Goal: Task Accomplishment & Management: Use online tool/utility

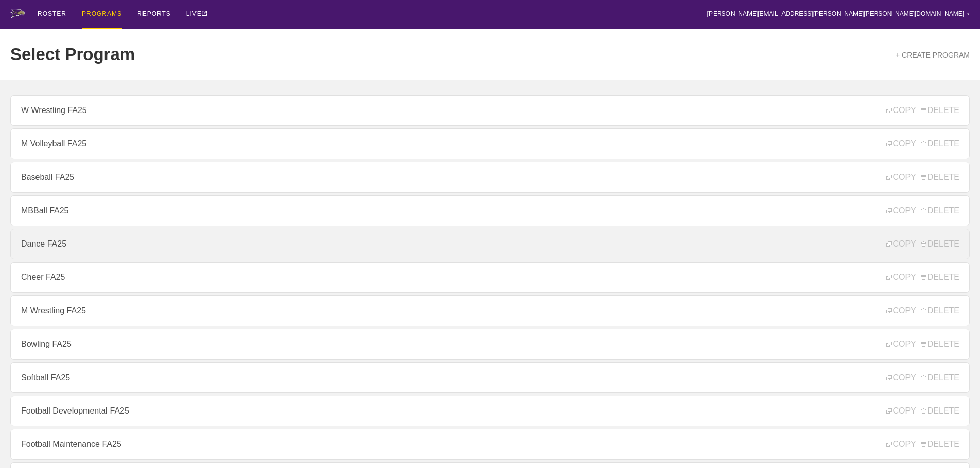
click at [57, 250] on link "Dance FA25" at bounding box center [489, 244] width 959 height 31
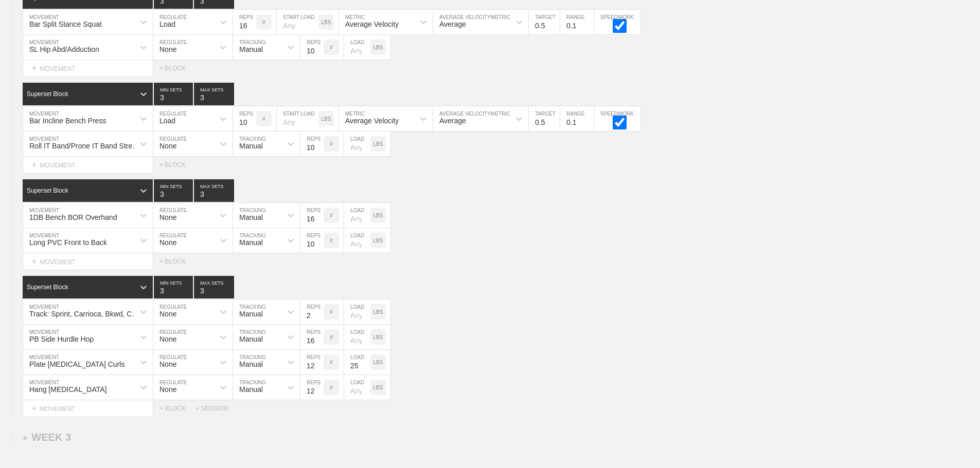
scroll to position [1071, 0]
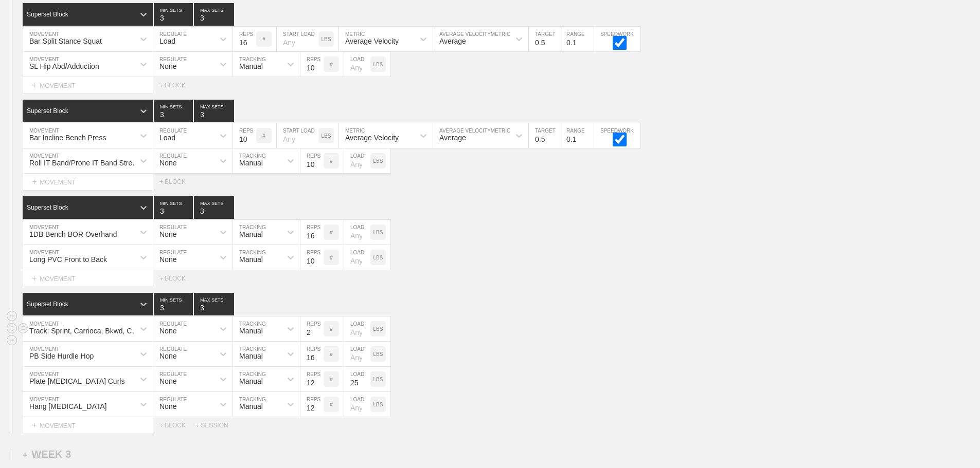
click at [737, 342] on div "Track: Sprint, Carrioca, Bkwd, Carrioca MOVEMENT None REGULATE Manual TRACKING …" at bounding box center [490, 329] width 980 height 25
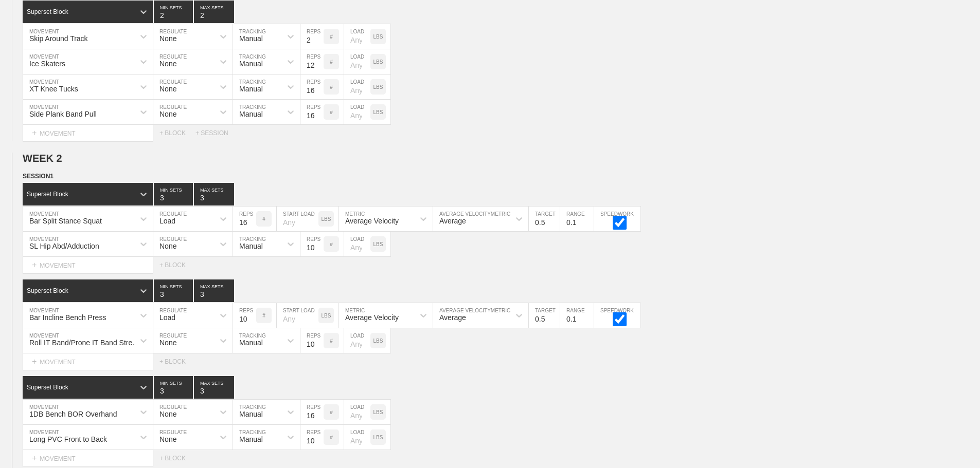
scroll to position [865, 0]
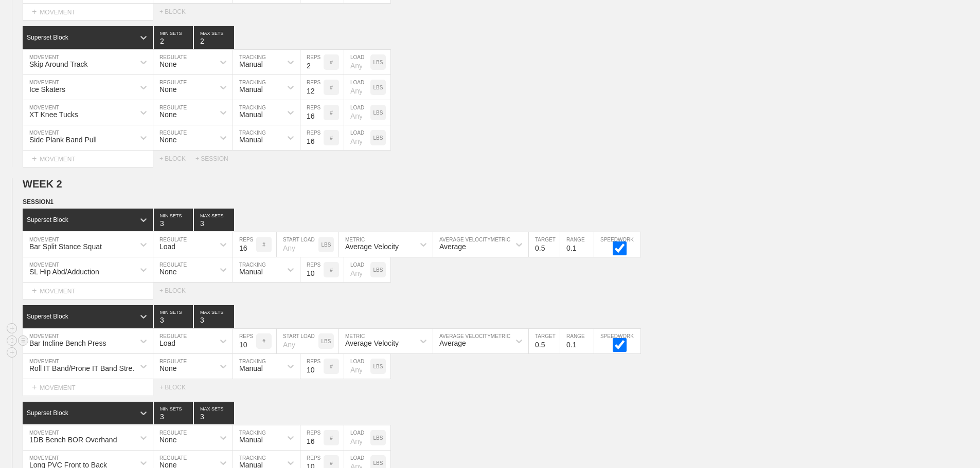
click at [750, 339] on div "Bar Incline Bench Press MOVEMENT Load REGULATE 10 REPS # START LOAD LBS Average…" at bounding box center [490, 341] width 980 height 25
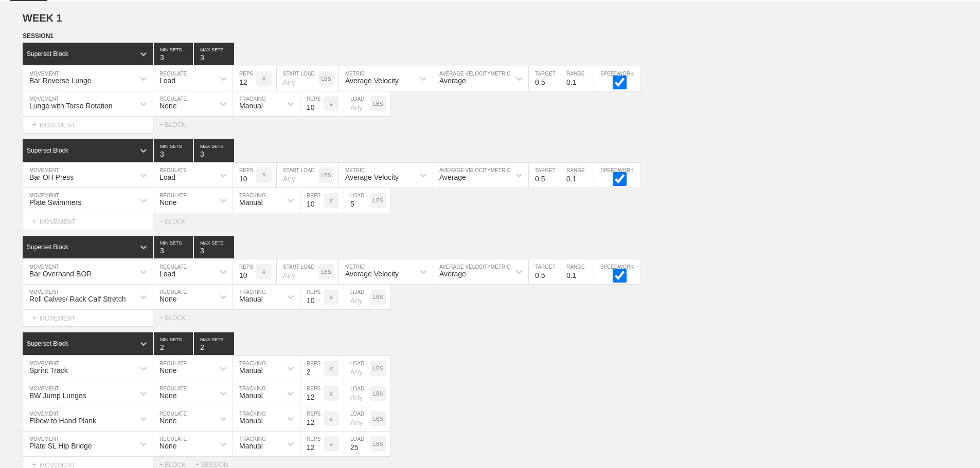
scroll to position [0, 0]
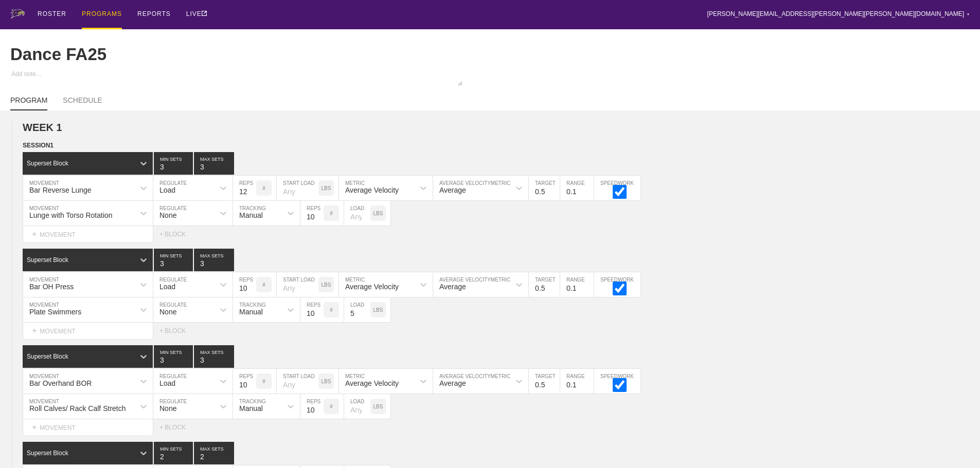
click at [96, 7] on div "PROGRAMS" at bounding box center [102, 14] width 40 height 29
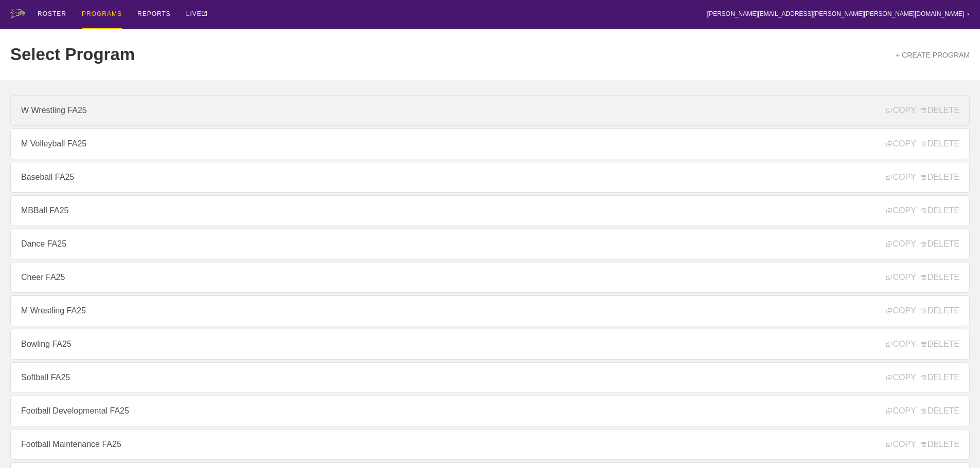
click at [87, 111] on link "W Wrestling FA25" at bounding box center [489, 110] width 959 height 31
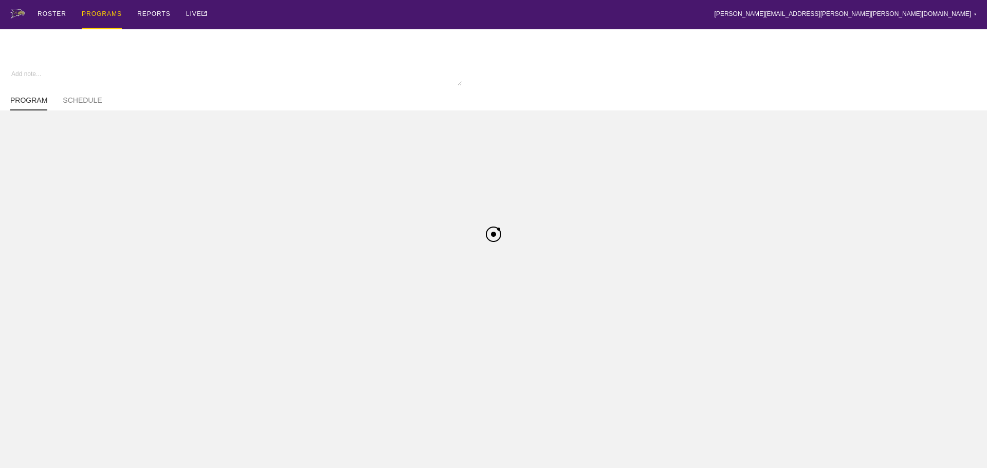
type textarea "x"
type input "W Wrestling FA25"
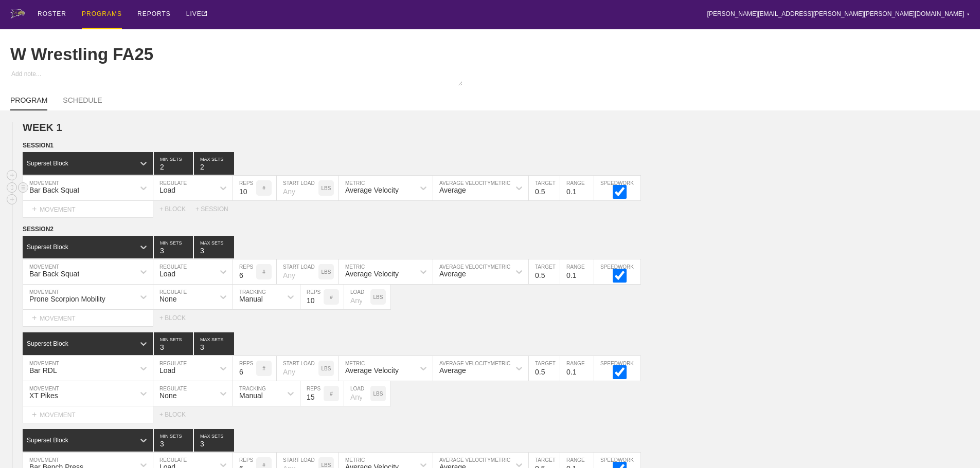
click at [831, 184] on div "Bar Back Squat MOVEMENT Load REGULATE 10 REPS # START LOAD LBS Average Velocity…" at bounding box center [490, 188] width 980 height 25
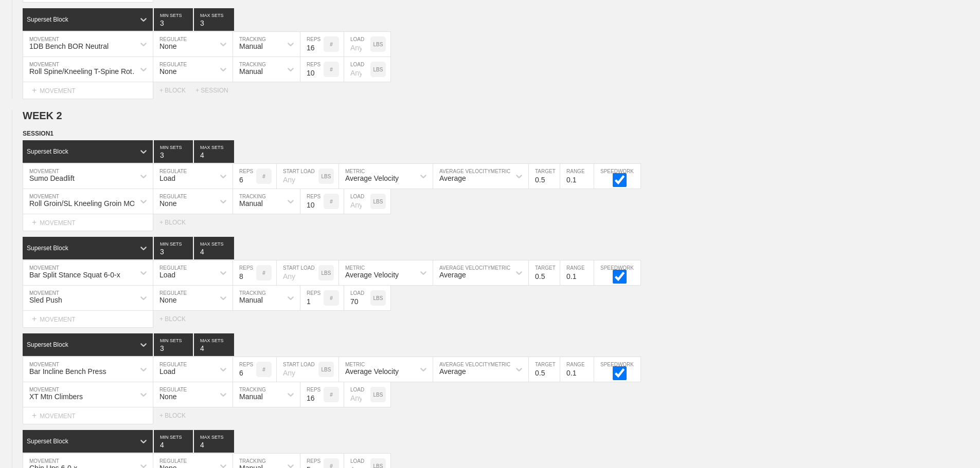
scroll to position [759, 0]
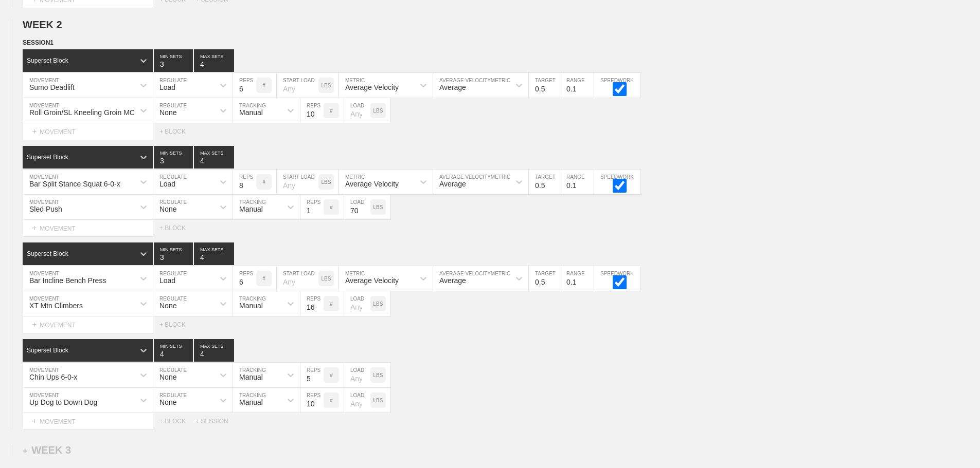
scroll to position [605, 0]
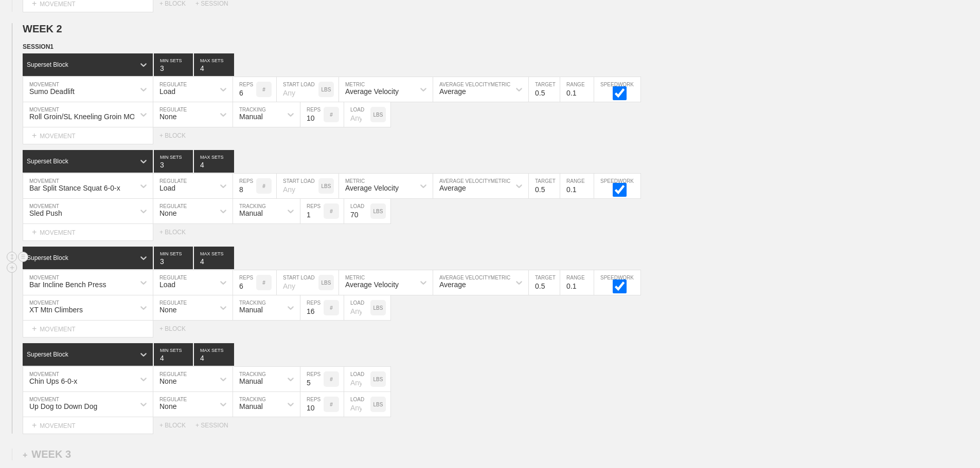
click at [800, 269] on div "Superset Block 3 MIN SETS 4 MAX SETS" at bounding box center [501, 258] width 957 height 23
click at [467, 337] on div "Select... MOVEMENT + MOVEMENT + BLOCK" at bounding box center [490, 329] width 980 height 16
click at [739, 331] on div "Select... MOVEMENT + MOVEMENT + BLOCK" at bounding box center [490, 329] width 980 height 16
click at [801, 296] on div "Bar Incline Bench Press MOVEMENT Load REGULATE 6 REPS # START LOAD LBS Average …" at bounding box center [490, 282] width 980 height 25
click at [822, 221] on div "Sled Push MOVEMENT None REGULATE Manual TRACKING 1 REPS # 70 LOAD LBS" at bounding box center [490, 211] width 980 height 25
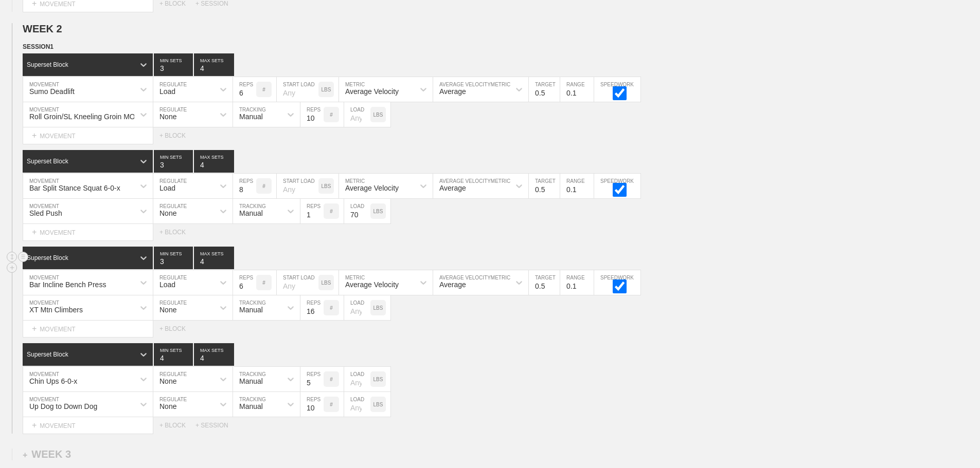
click at [796, 258] on div "Superset Block 3 MIN SETS 4 MAX SETS" at bounding box center [501, 258] width 957 height 23
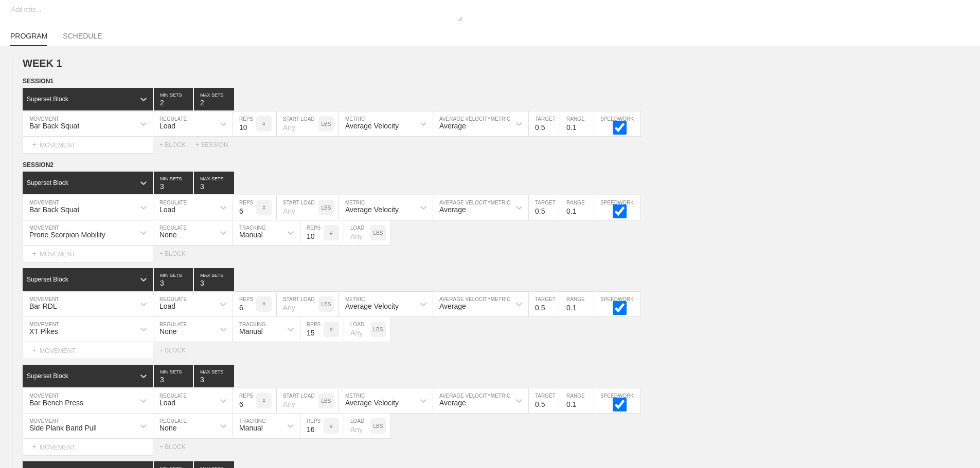
scroll to position [0, 0]
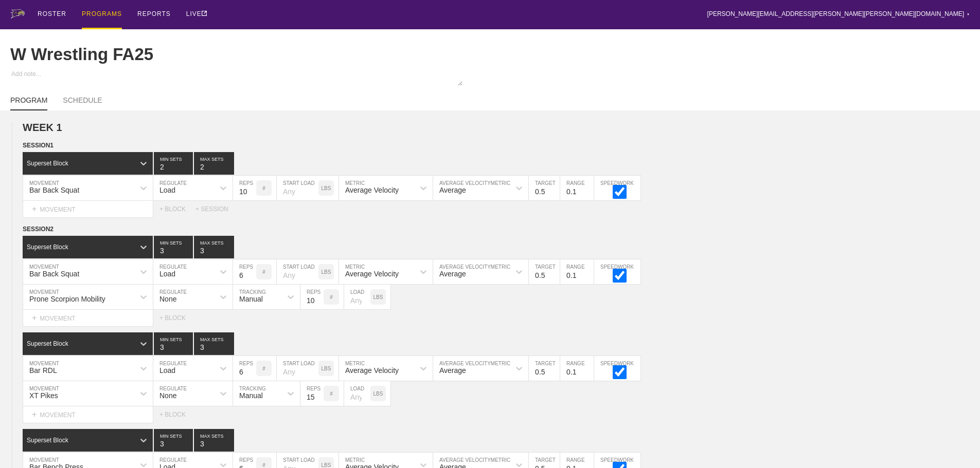
click at [330, 9] on div "ROSTER PROGRAMS REPORTS LIVE [PERSON_NAME][EMAIL_ADDRESS][PERSON_NAME][PERSON_N…" at bounding box center [489, 14] width 959 height 29
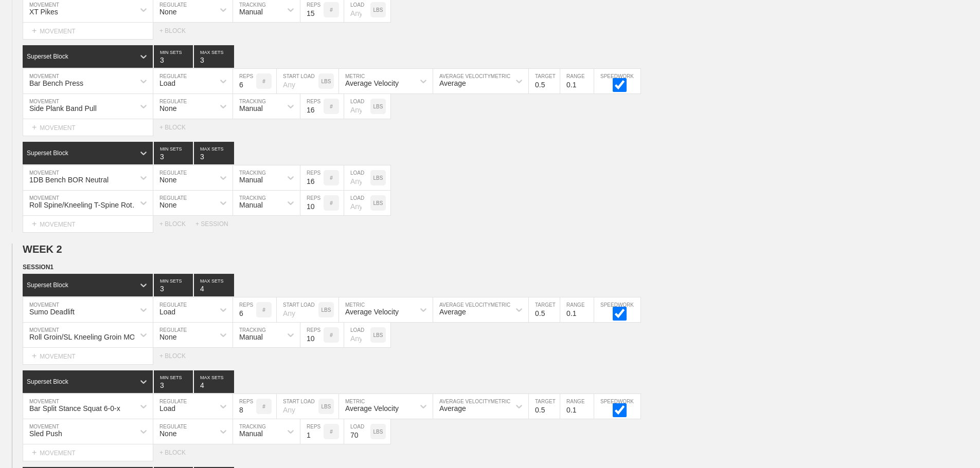
scroll to position [720, 0]
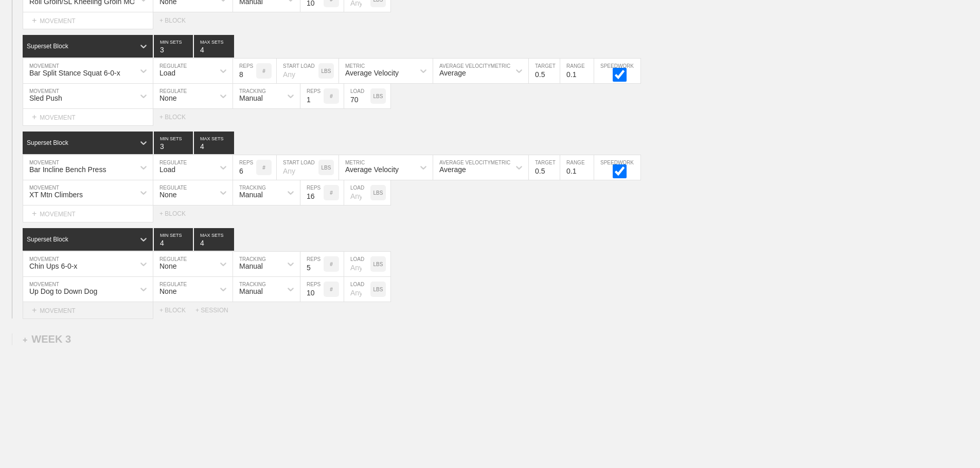
click at [86, 319] on div "+ MOVEMENT" at bounding box center [88, 310] width 131 height 17
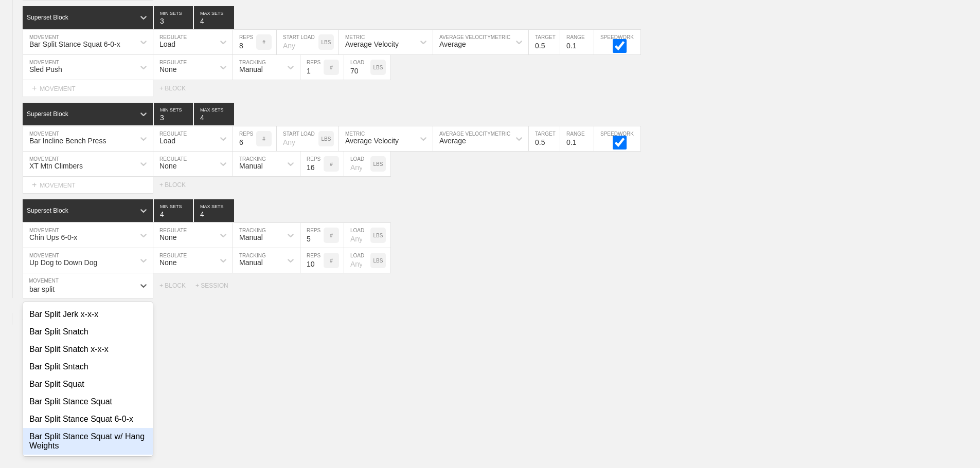
scroll to position [0, 0]
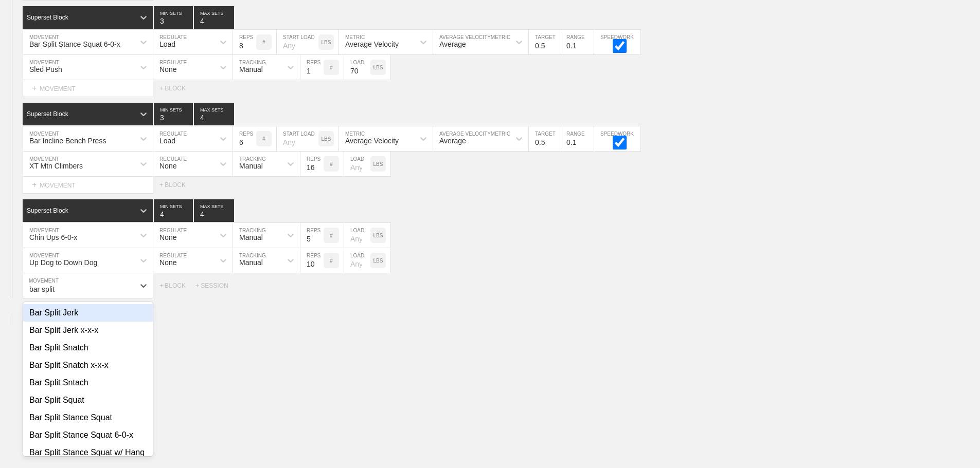
type input "bar split"
click at [73, 297] on div "+ MOVEMENT" at bounding box center [88, 286] width 131 height 25
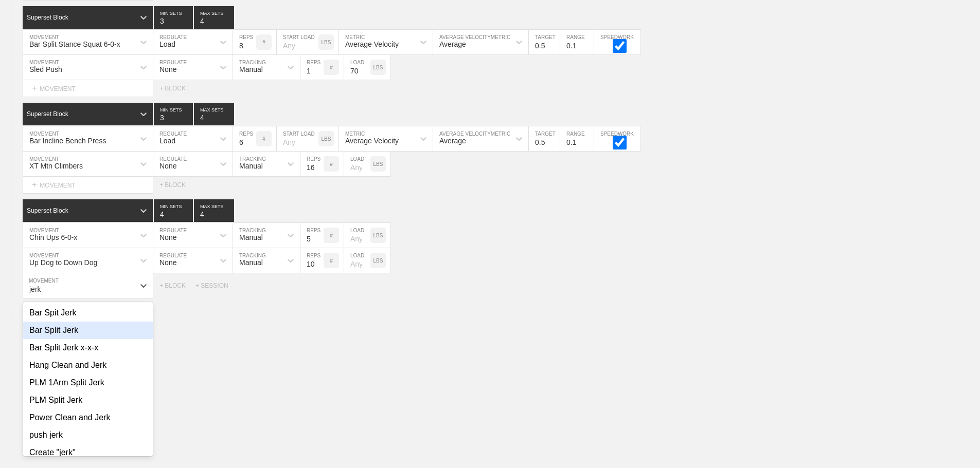
type input "jerk"
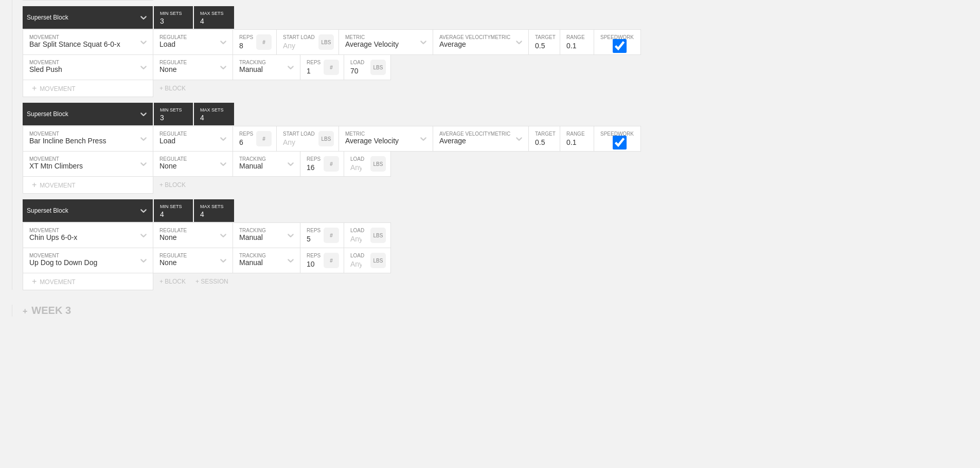
click at [117, 287] on div "+ MOVEMENT" at bounding box center [88, 282] width 131 height 17
drag, startPoint x: 744, startPoint y: 293, endPoint x: 640, endPoint y: 245, distance: 113.9
click at [734, 287] on div "Select... MOVEMENT + MOVEMENT + BLOCK + SESSION" at bounding box center [490, 282] width 980 height 16
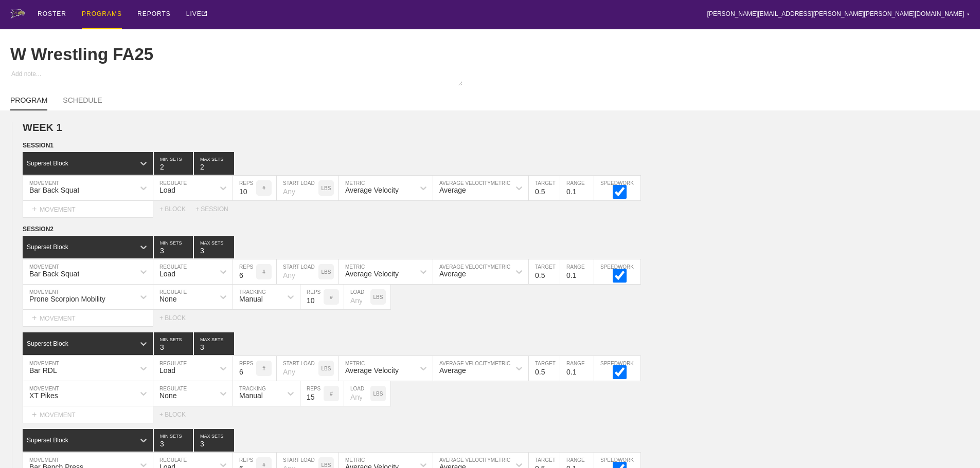
click at [101, 15] on div "PROGRAMS" at bounding box center [102, 14] width 40 height 29
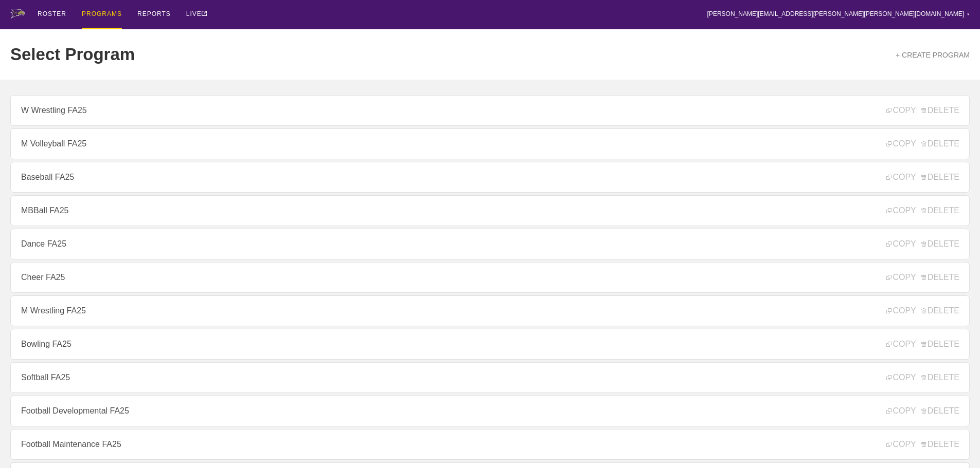
click at [64, 151] on link "M Volleyball FA25" at bounding box center [489, 144] width 959 height 31
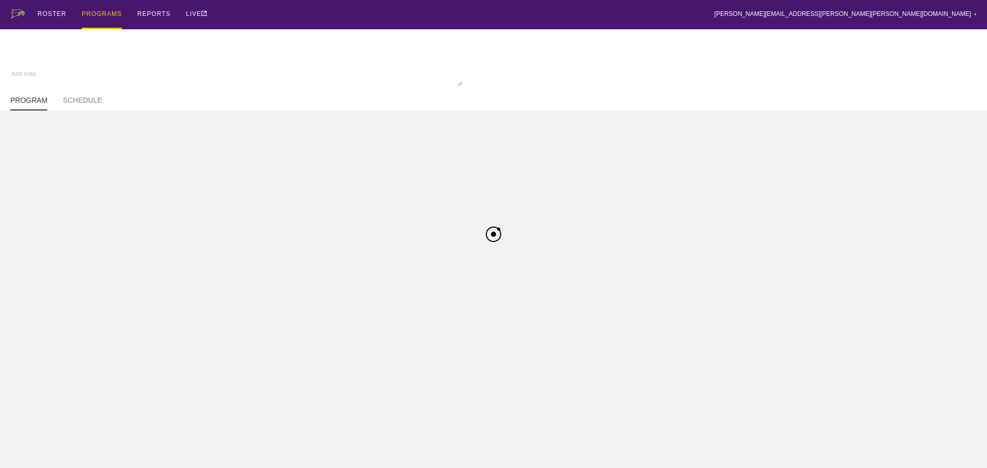
type textarea "x"
type input "M Volleyball FA25"
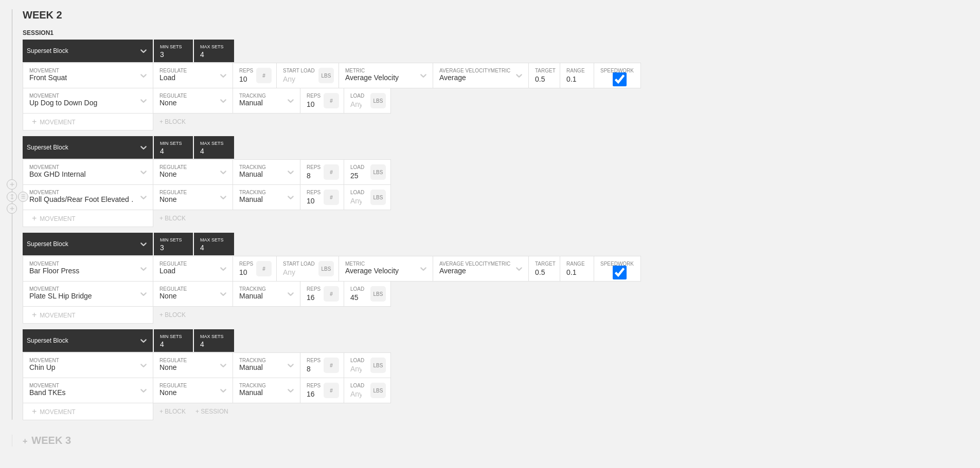
scroll to position [1074, 0]
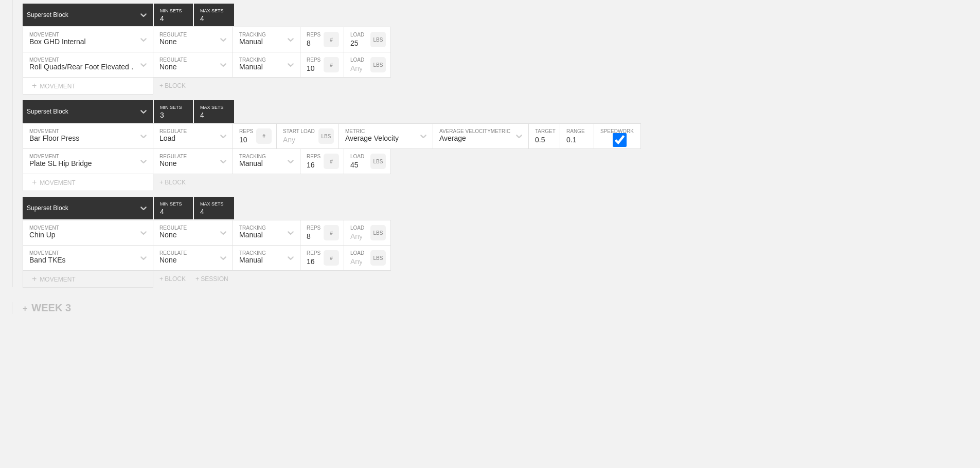
click at [64, 280] on div "+ MOVEMENT" at bounding box center [88, 279] width 131 height 17
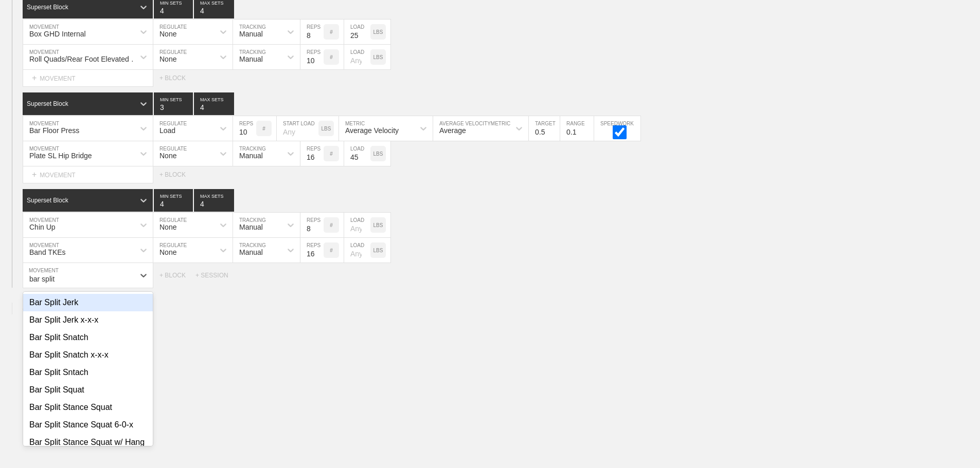
click at [73, 307] on div "Bar Split Jerk" at bounding box center [88, 302] width 130 height 17
type input "bar split"
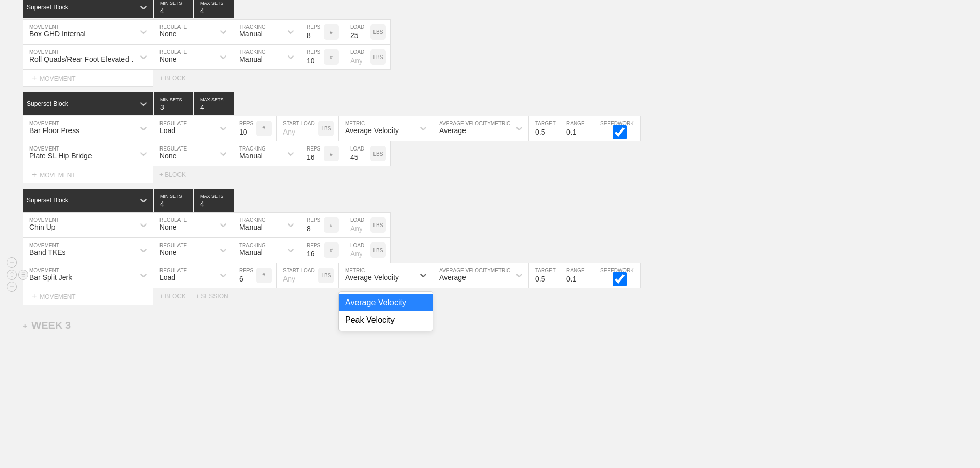
click at [378, 284] on div "Average Velocity" at bounding box center [376, 275] width 75 height 17
click at [384, 328] on div "Peak Velocity" at bounding box center [386, 320] width 94 height 17
click at [553, 282] on input "0.6" at bounding box center [544, 275] width 31 height 25
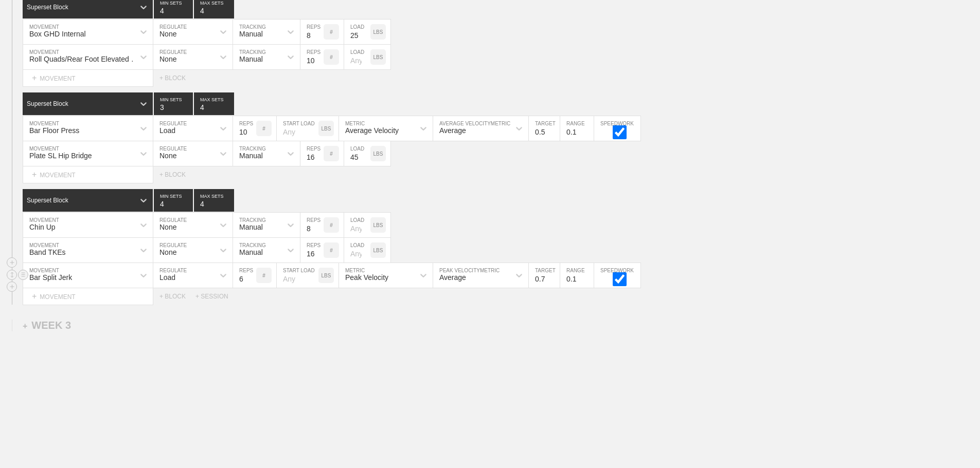
click at [553, 282] on input "0.7" at bounding box center [544, 275] width 31 height 25
click at [553, 282] on input "0.8" at bounding box center [544, 275] width 31 height 25
click at [553, 282] on input "0.9" at bounding box center [544, 275] width 31 height 25
click at [553, 282] on input "1" at bounding box center [544, 275] width 31 height 25
click at [553, 282] on input "1.1" at bounding box center [544, 275] width 31 height 25
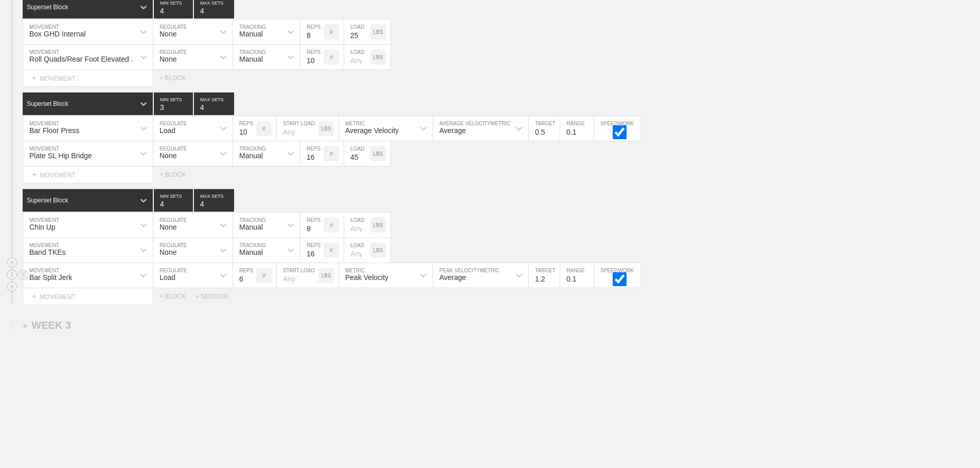
click at [553, 282] on input "1.2" at bounding box center [544, 275] width 31 height 25
click at [553, 282] on input "1.3" at bounding box center [544, 275] width 31 height 25
click at [553, 282] on input "1.4" at bounding box center [544, 275] width 31 height 25
click at [553, 282] on input "1.5" at bounding box center [544, 275] width 31 height 25
type input "1.6"
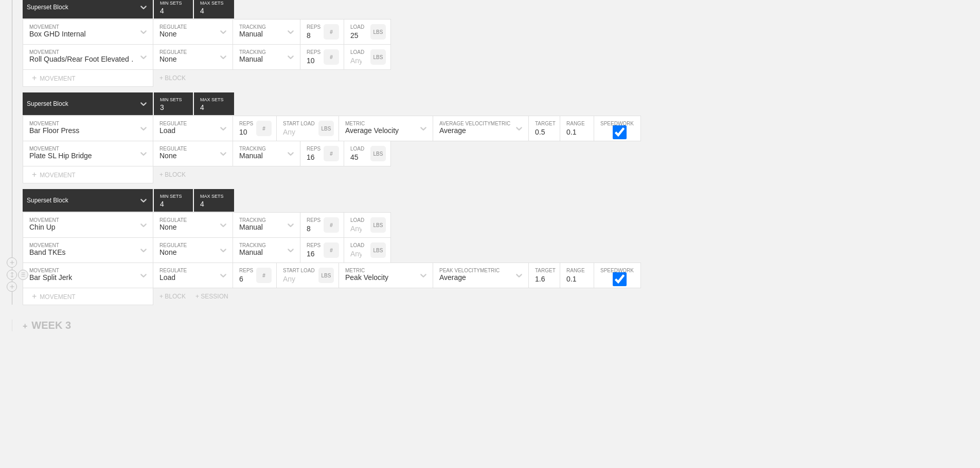
click at [553, 282] on input "1.6" at bounding box center [544, 275] width 31 height 25
click at [251, 288] on input "5" at bounding box center [244, 275] width 23 height 25
type input "4"
click at [251, 288] on input "4" at bounding box center [244, 275] width 23 height 25
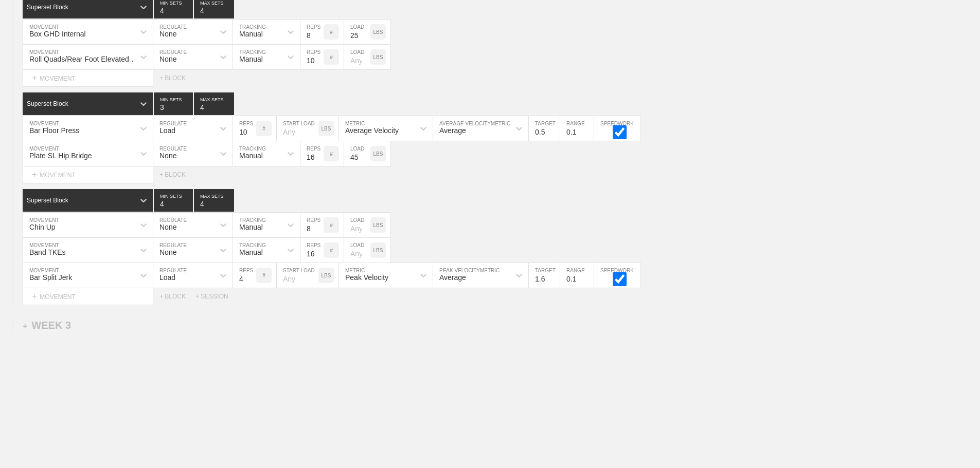
click at [94, 305] on div "+ MOVEMENT" at bounding box center [88, 296] width 131 height 17
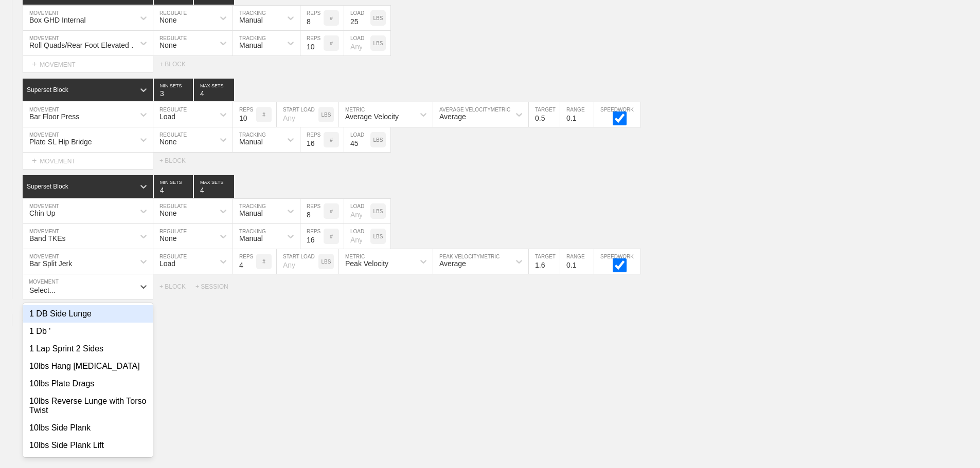
scroll to position [1089, 0]
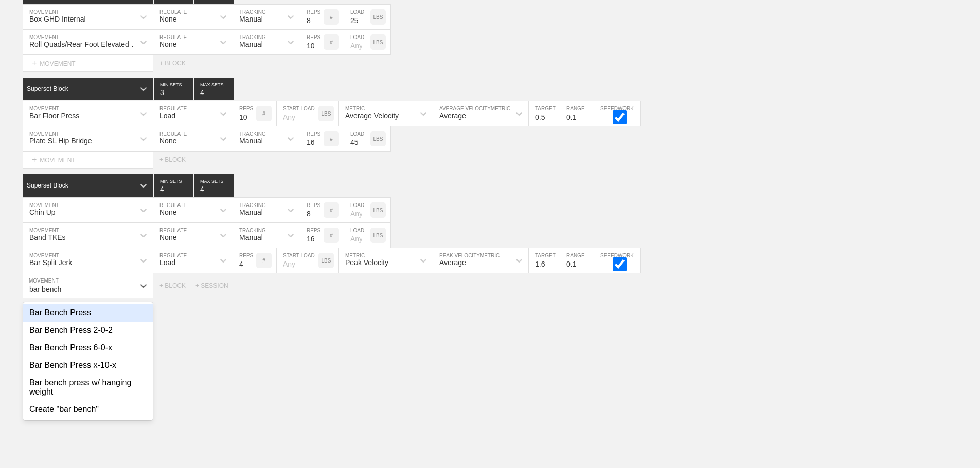
click at [76, 320] on div "Bar Bench Press" at bounding box center [88, 312] width 130 height 17
type input "bar bench"
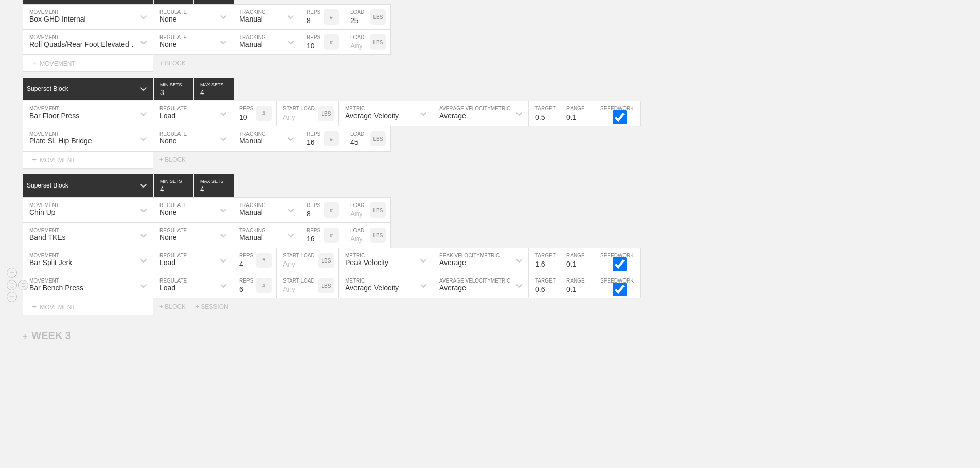
click at [554, 293] on input "0.6" at bounding box center [544, 286] width 31 height 25
type input "0.7"
click at [554, 293] on input "0.7" at bounding box center [544, 286] width 31 height 25
click at [88, 316] on div "+ MOVEMENT" at bounding box center [88, 307] width 131 height 17
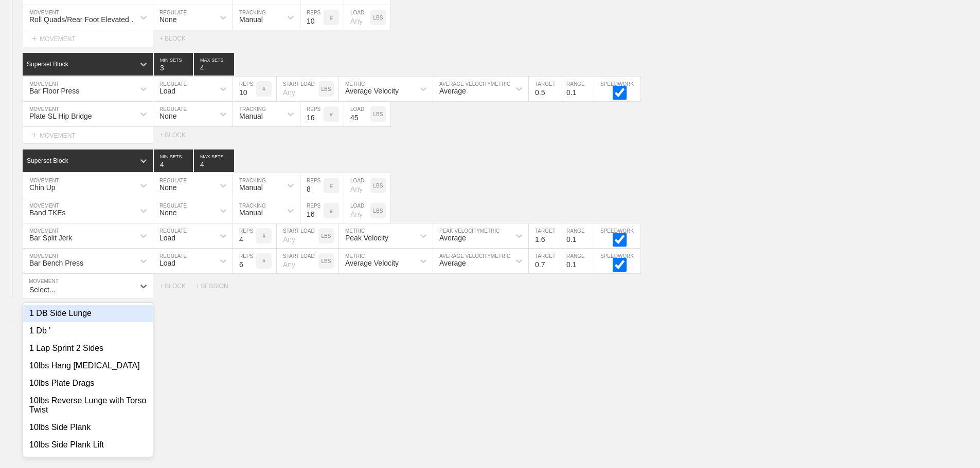
scroll to position [1114, 0]
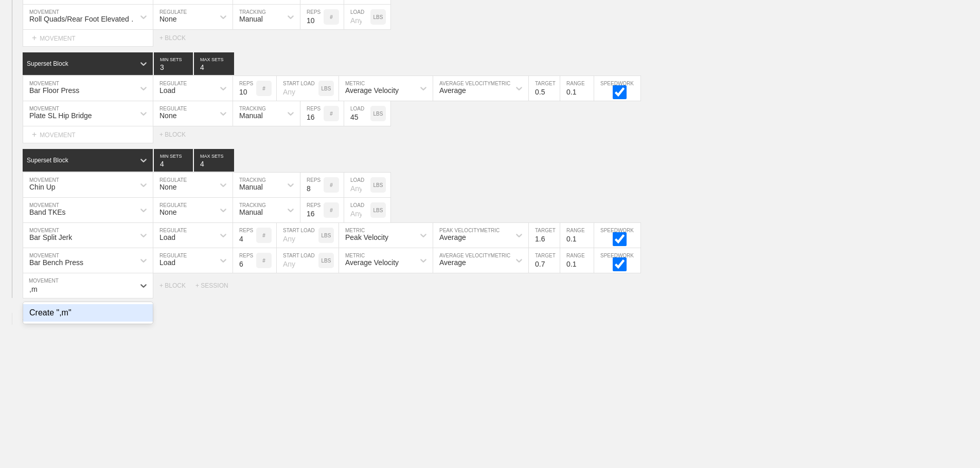
type input ","
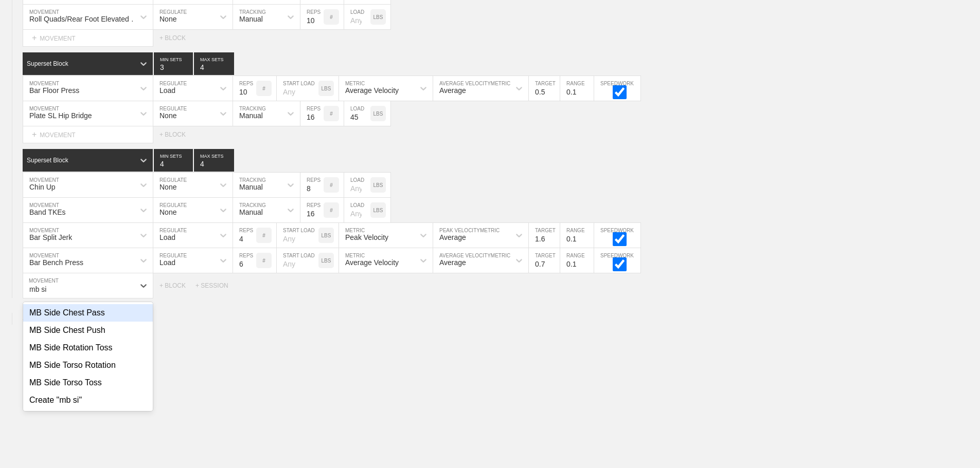
type input "mb si"
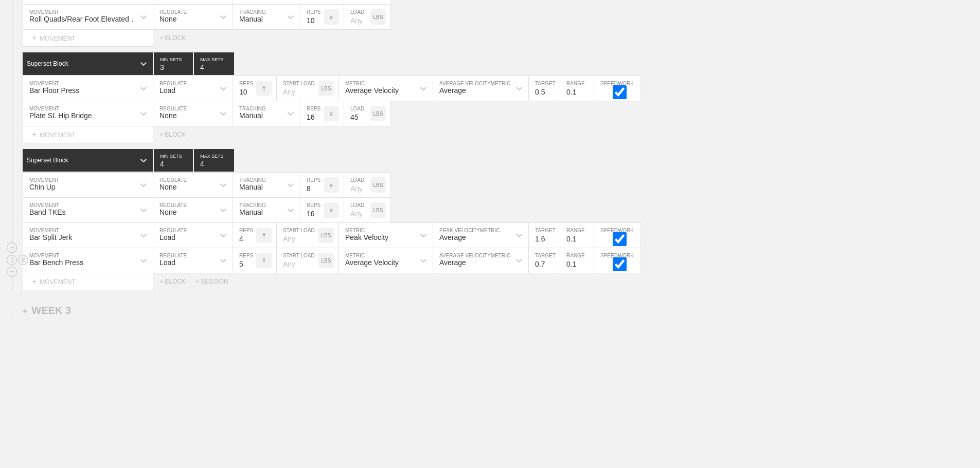
click at [252, 273] on input "5" at bounding box center [244, 260] width 23 height 25
click at [252, 273] on input "4" at bounding box center [244, 260] width 23 height 25
type input "3"
click at [252, 273] on input "3" at bounding box center [244, 260] width 23 height 25
click at [554, 273] on input "0.6" at bounding box center [544, 260] width 31 height 25
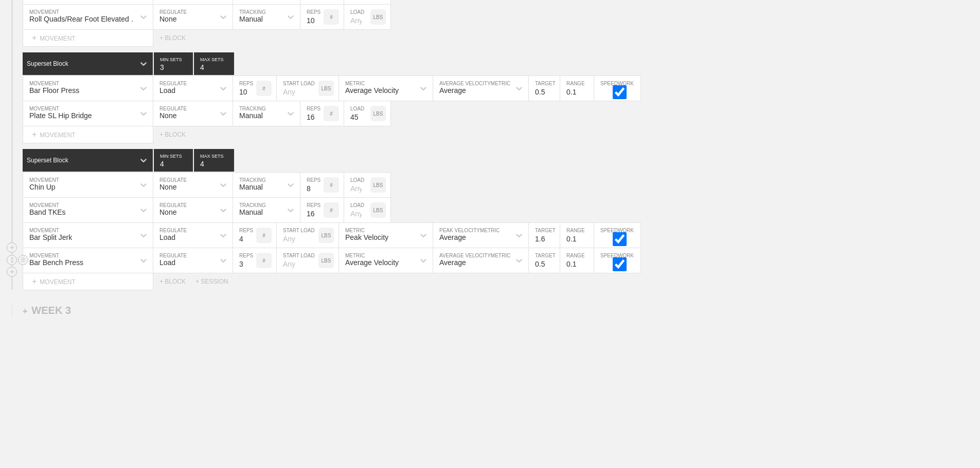
click at [554, 273] on input "0.5" at bounding box center [544, 260] width 31 height 25
click at [554, 273] on input "0.4" at bounding box center [544, 260] width 31 height 25
click at [554, 273] on input "0.3" at bounding box center [544, 260] width 31 height 25
click at [554, 269] on input "0.4" at bounding box center [544, 260] width 31 height 25
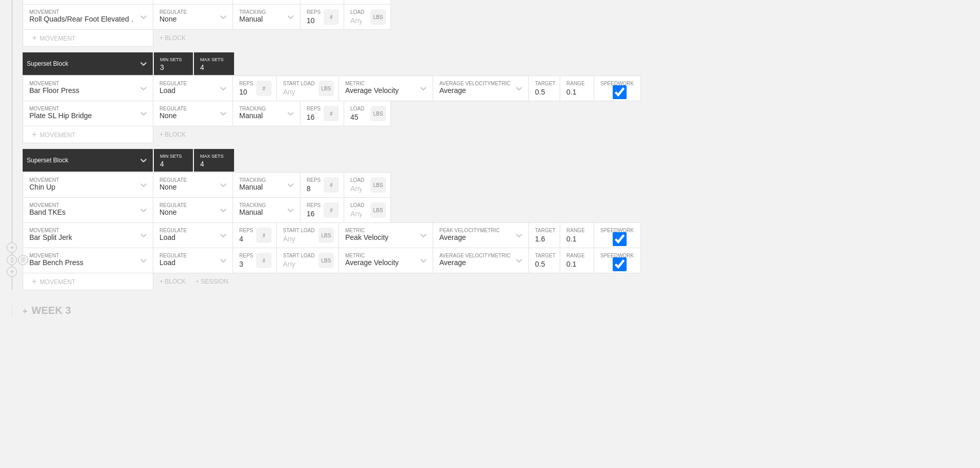
type input "0.5"
click at [554, 269] on input "0.5" at bounding box center [544, 260] width 31 height 25
click at [20, 266] on circle at bounding box center [23, 260] width 12 height 12
click at [67, 285] on div "DELETE" at bounding box center [72, 288] width 82 height 15
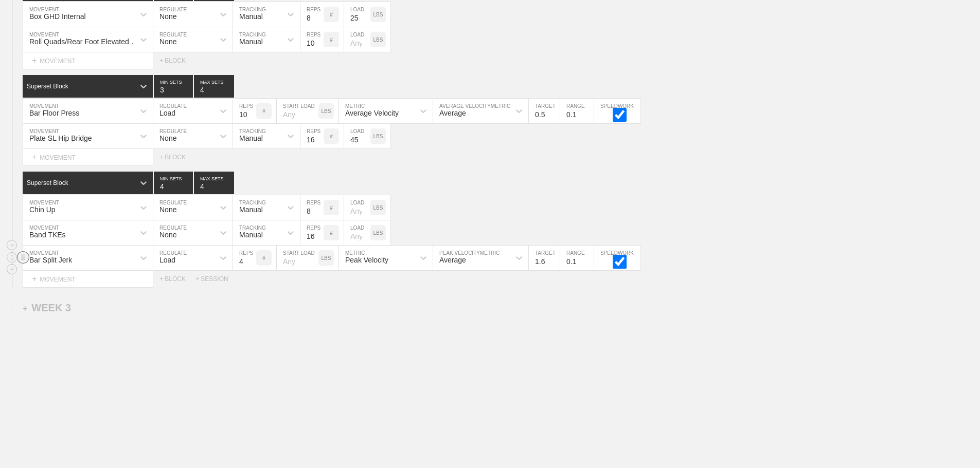
click at [23, 259] on circle at bounding box center [23, 257] width 12 height 12
click at [57, 277] on div "DELETE" at bounding box center [72, 277] width 82 height 15
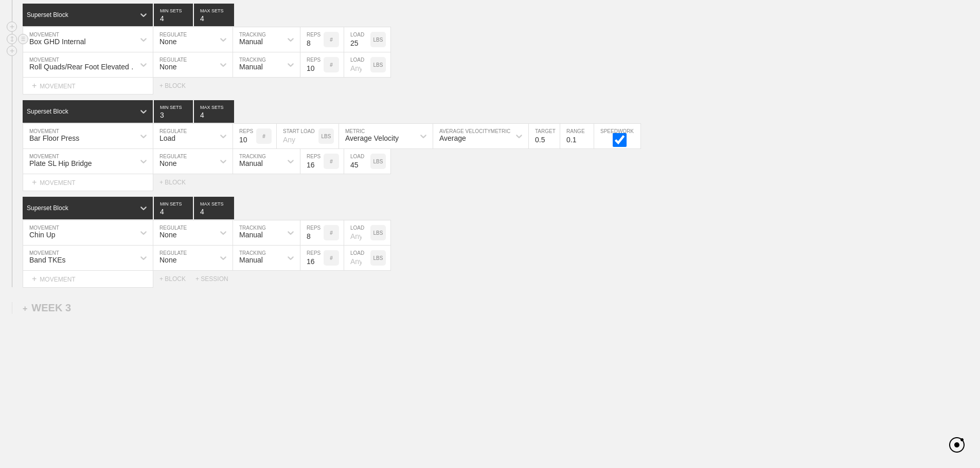
scroll to position [1074, 0]
click at [742, 267] on div "Band TKEs MOVEMENT None REGULATE Manual TRACKING 16 REPS # LOAD LBS" at bounding box center [490, 258] width 980 height 25
click at [642, 281] on div "Select... MOVEMENT + MOVEMENT + BLOCK + SESSION" at bounding box center [490, 279] width 980 height 16
